Goal: Transaction & Acquisition: Purchase product/service

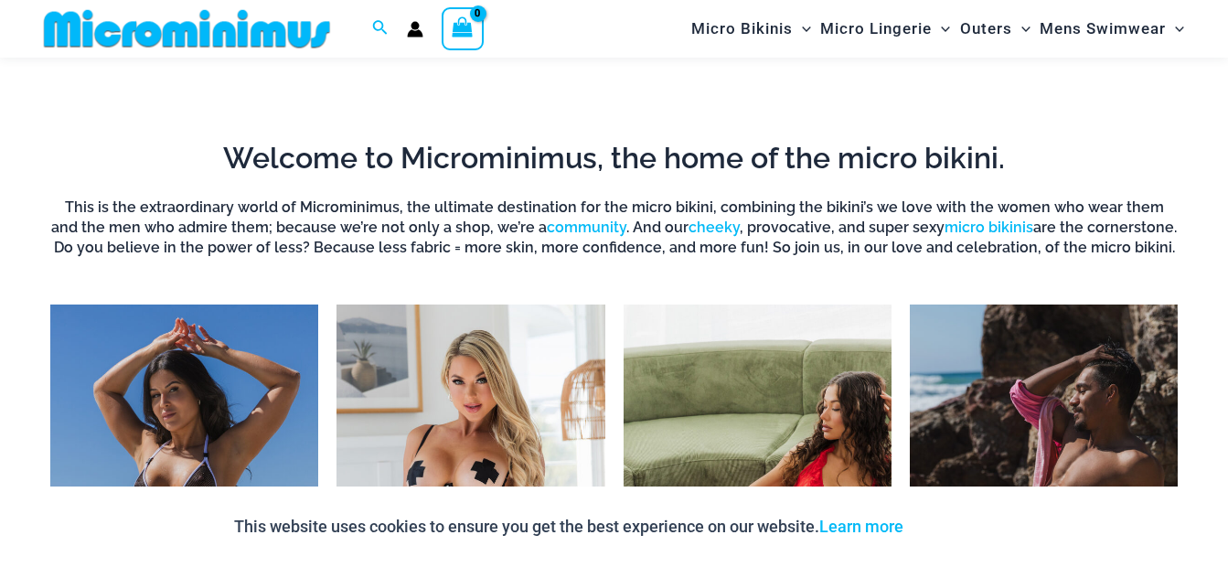
scroll to position [623, 0]
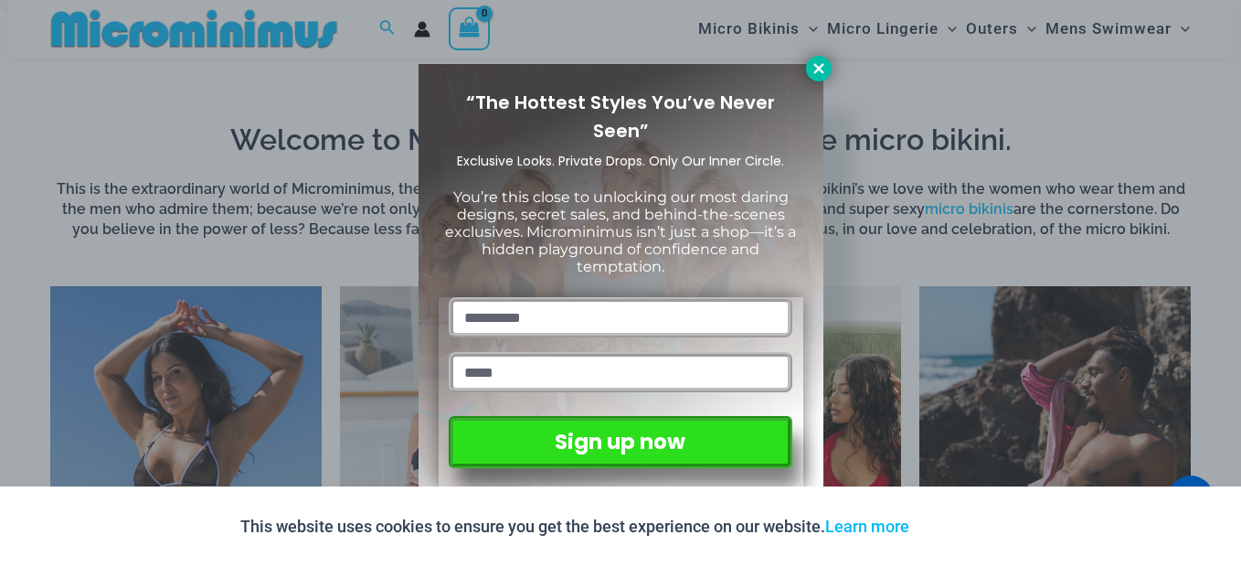
click at [819, 72] on icon at bounding box center [819, 68] width 16 height 16
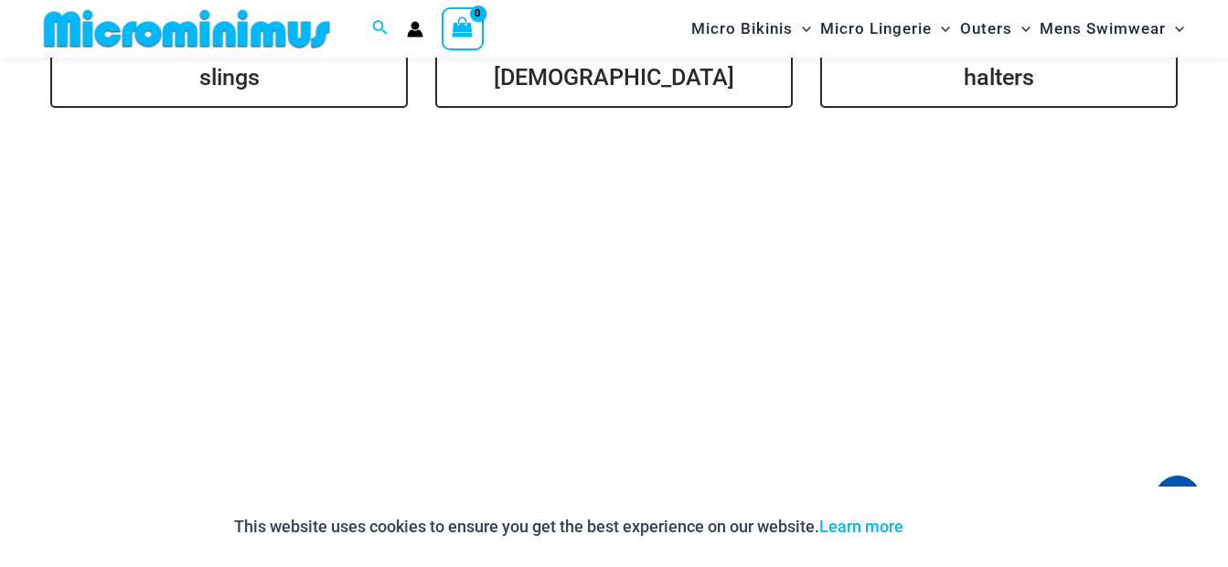
scroll to position [3823, 0]
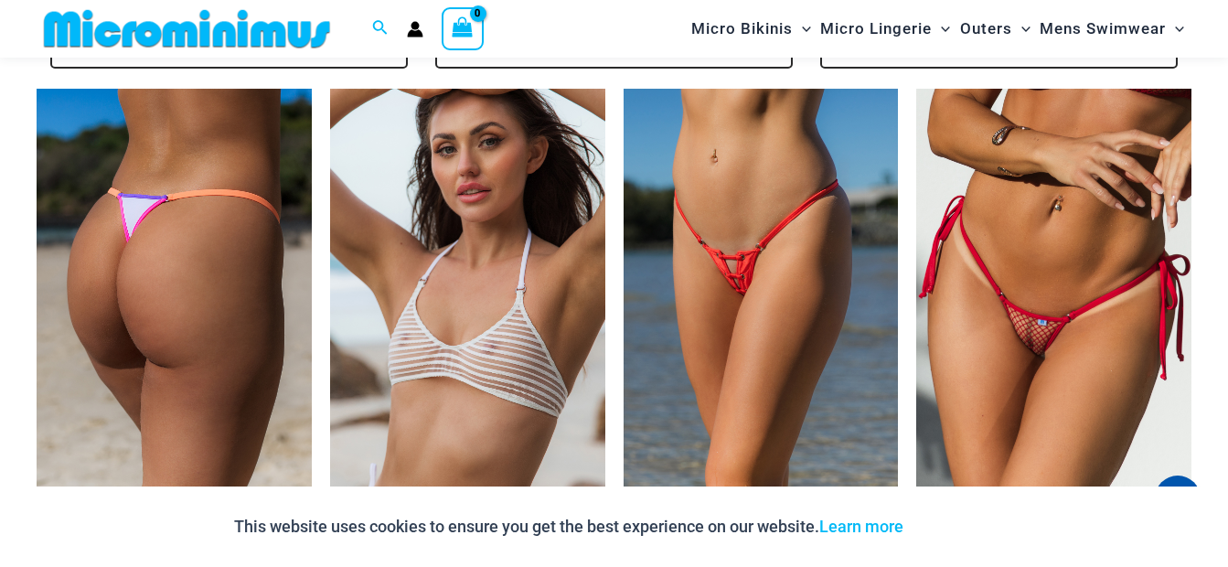
click at [161, 270] on img at bounding box center [174, 295] width 275 height 412
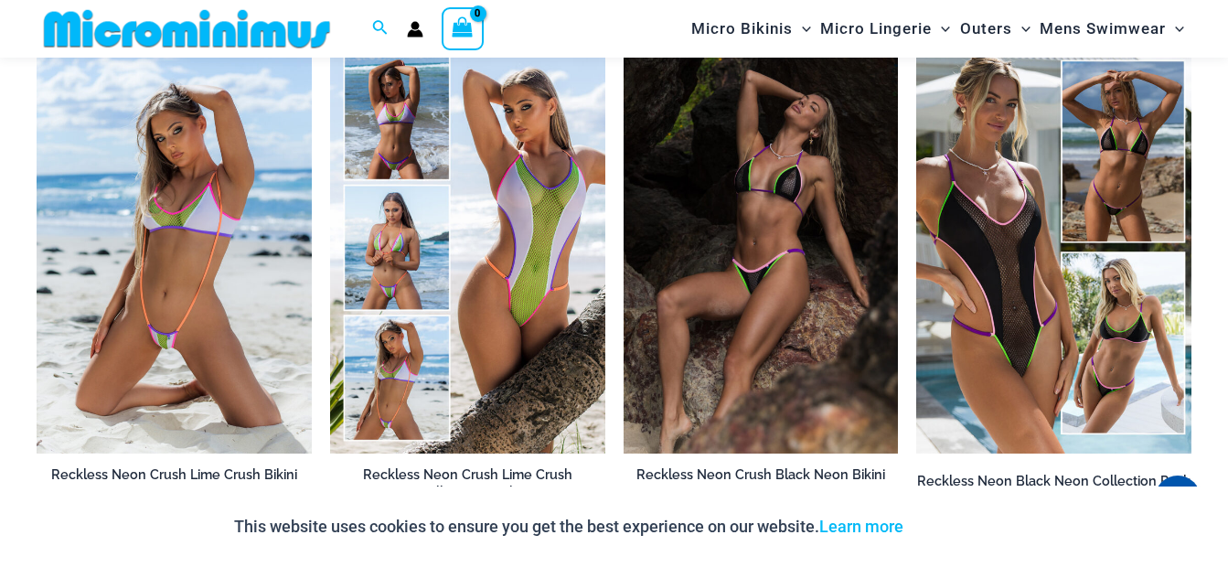
scroll to position [1690, 0]
